Goal: Communication & Community: Answer question/provide support

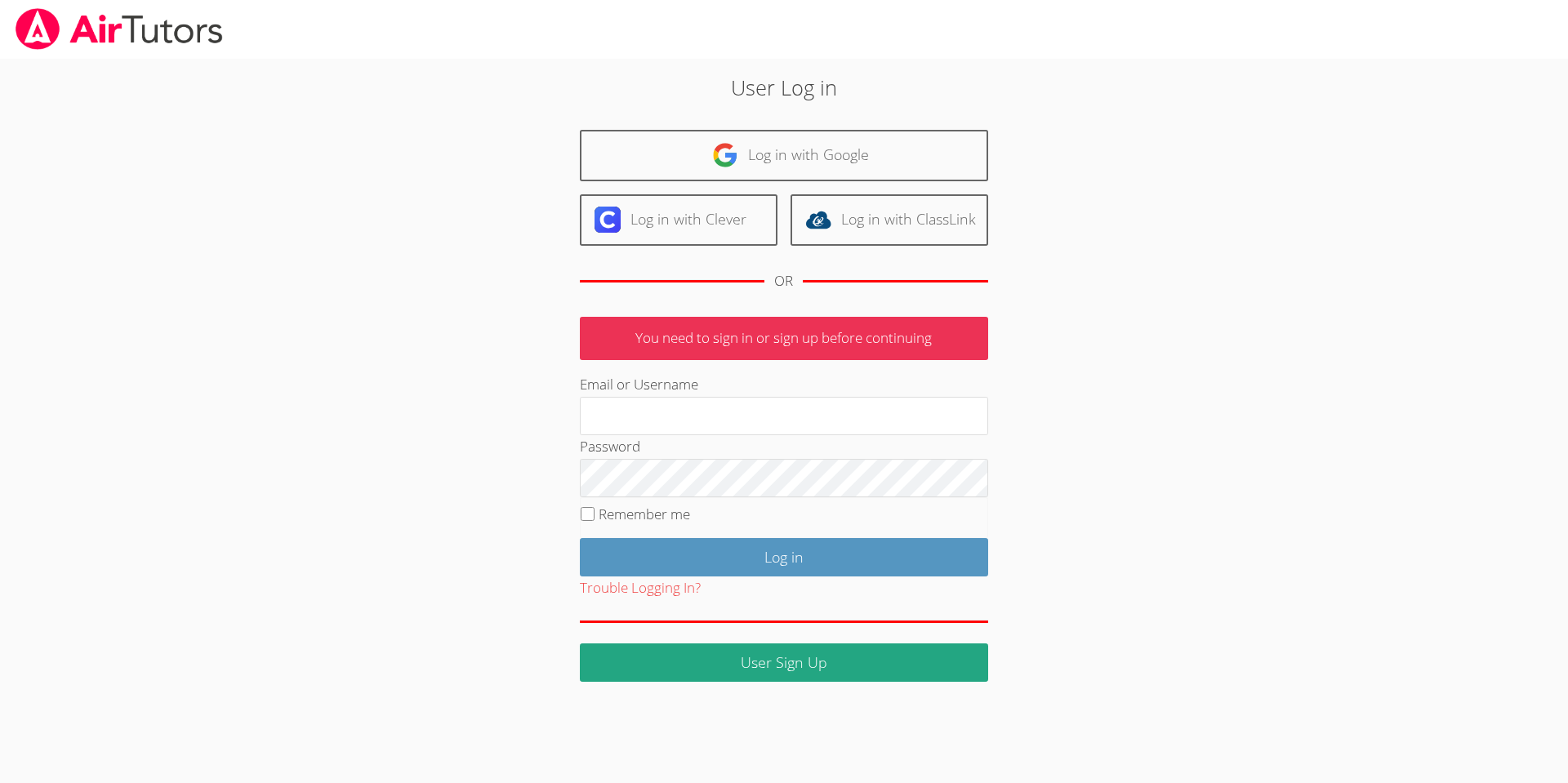
click at [787, 150] on link "Log in with Google" at bounding box center [784, 156] width 408 height 52
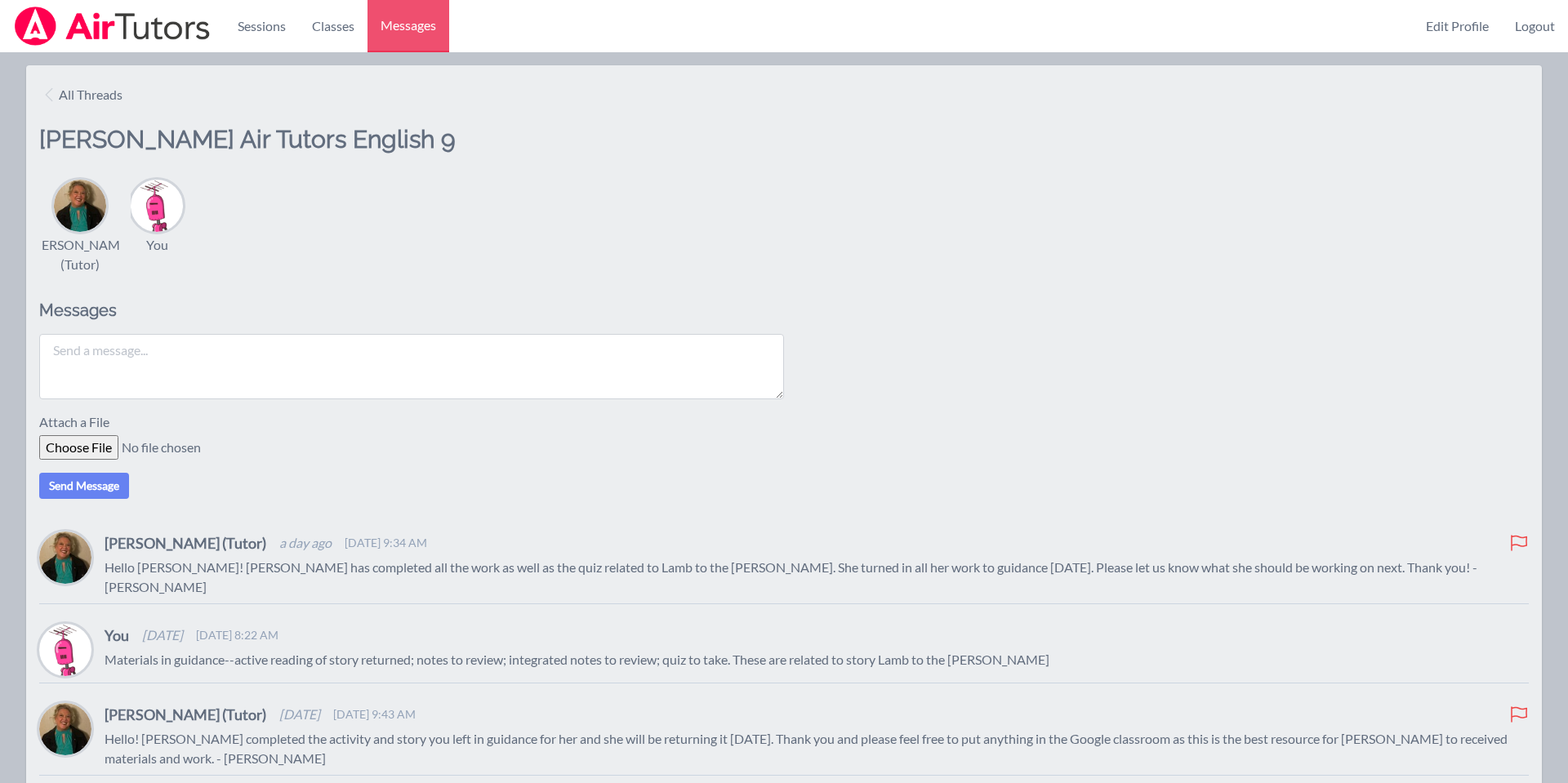
click at [82, 360] on textarea at bounding box center [412, 367] width 745 height 65
click at [453, 352] on textarea "New story. in mailbox in guidance. let me know if you have questions. t [PERSON…" at bounding box center [412, 367] width 745 height 65
click at [604, 371] on textarea "New story. in mailbox in guidance. let me know if you have questions. tHank you" at bounding box center [412, 367] width 745 height 65
click at [166, 346] on textarea "New story. in mailbox in guidance. let me know if you have questions. tHank you" at bounding box center [412, 367] width 745 height 65
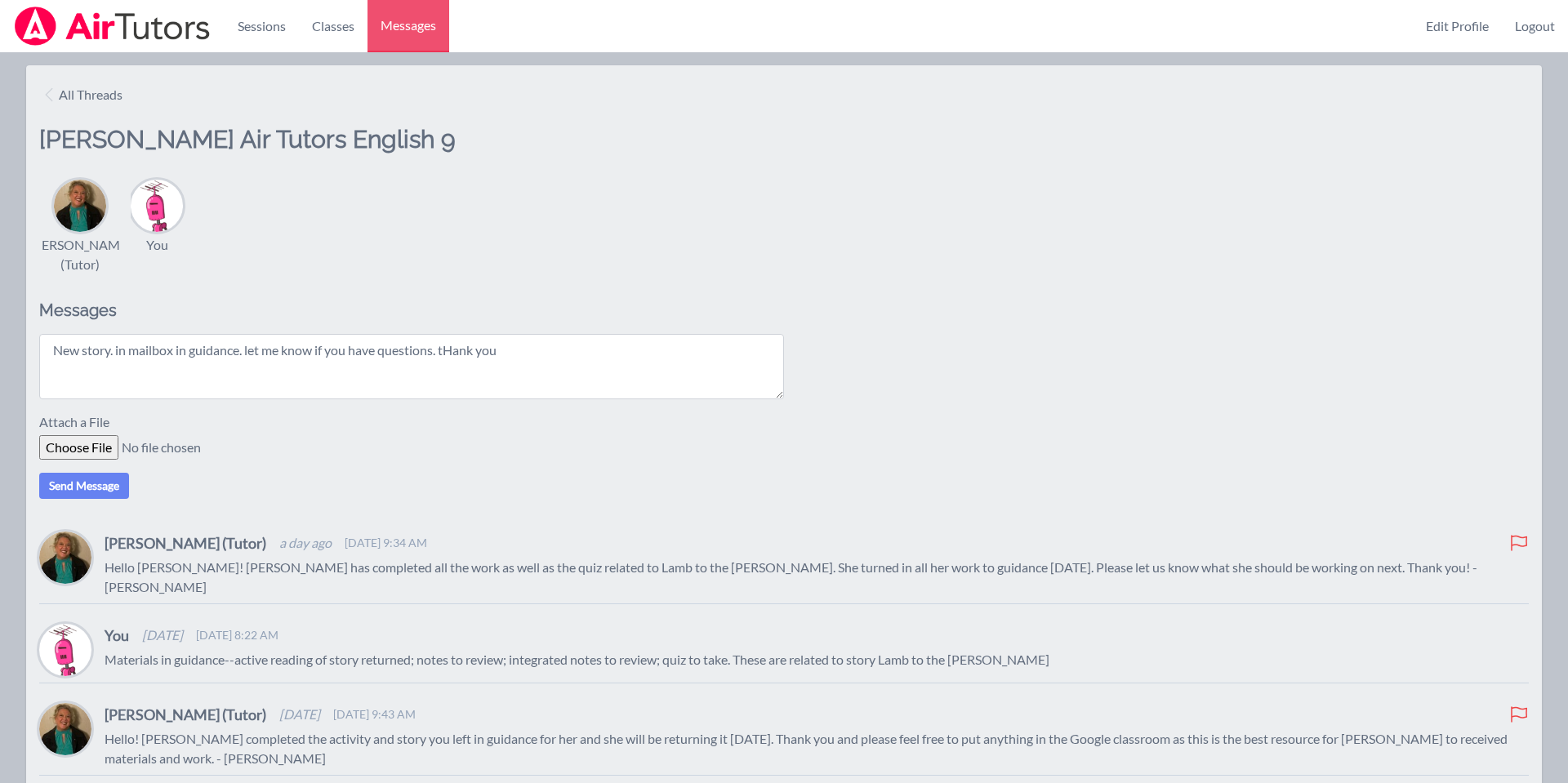
click at [166, 346] on textarea "New story. in mailbox in guidance. let me know if you have questions. tHank you" at bounding box center [412, 367] width 745 height 65
type textarea "G'morning--there are next materials in guidance. Thank you"
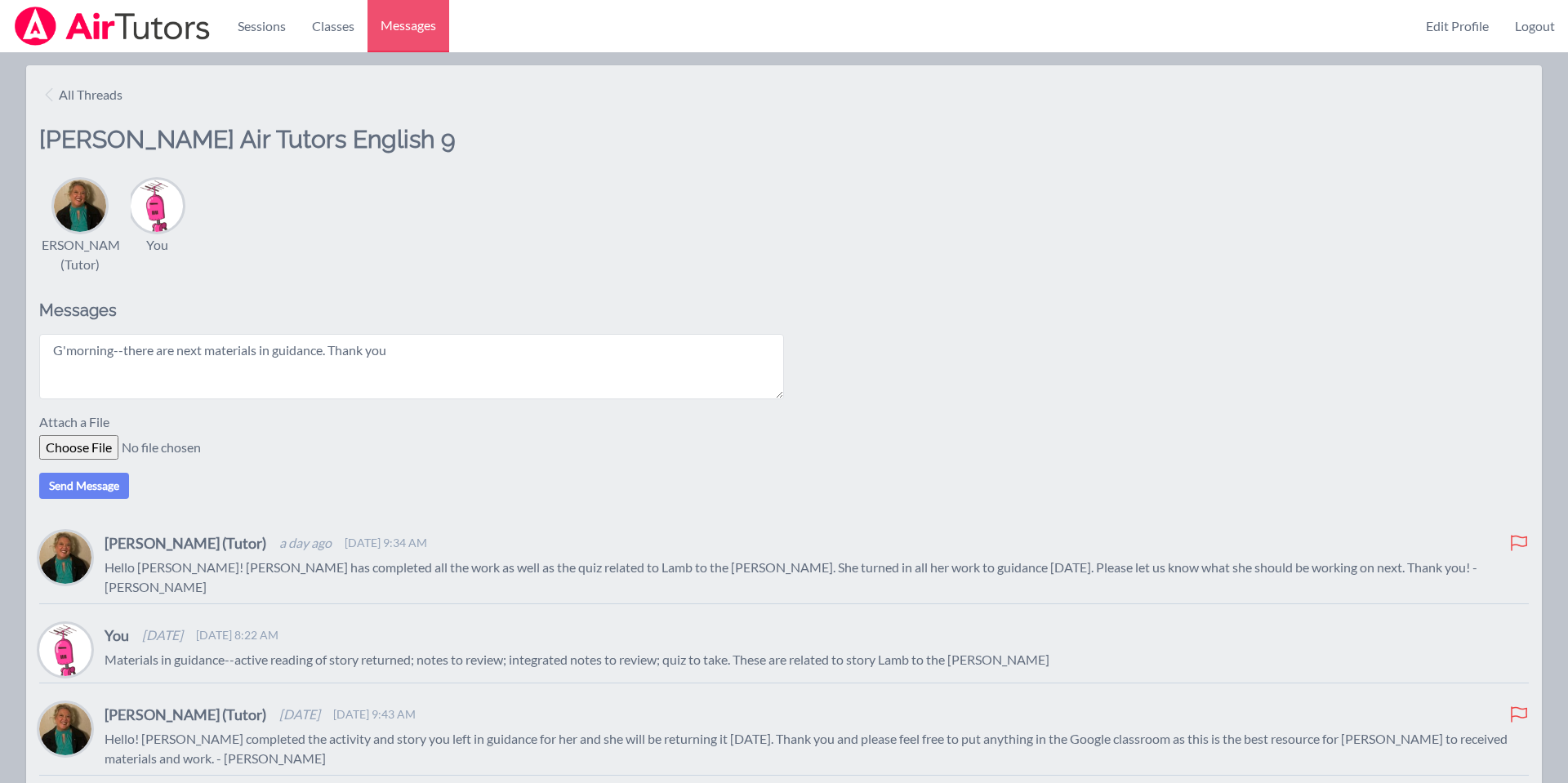
click at [471, 232] on div "[PERSON_NAME] (Tutor) You" at bounding box center [784, 226] width 1490 height 98
click at [94, 484] on button "Send Message" at bounding box center [84, 486] width 90 height 26
